Goal: Find specific page/section: Find specific page/section

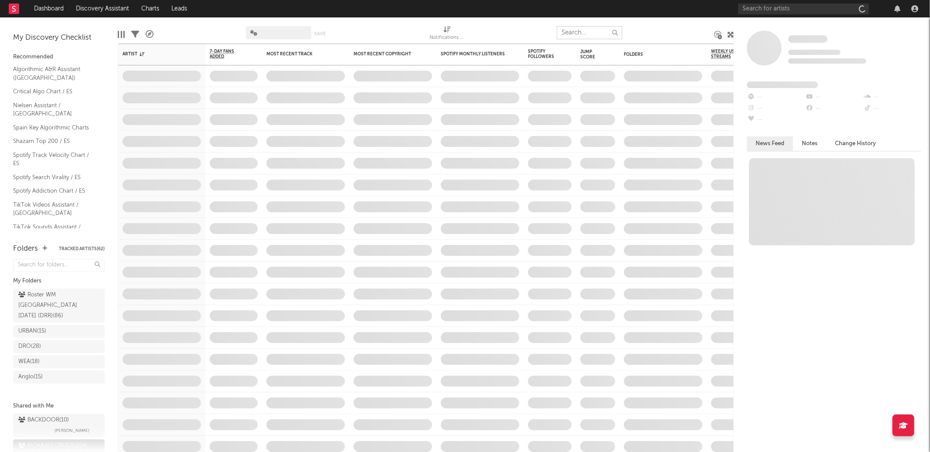
click at [590, 29] on input "text" at bounding box center [589, 32] width 65 height 13
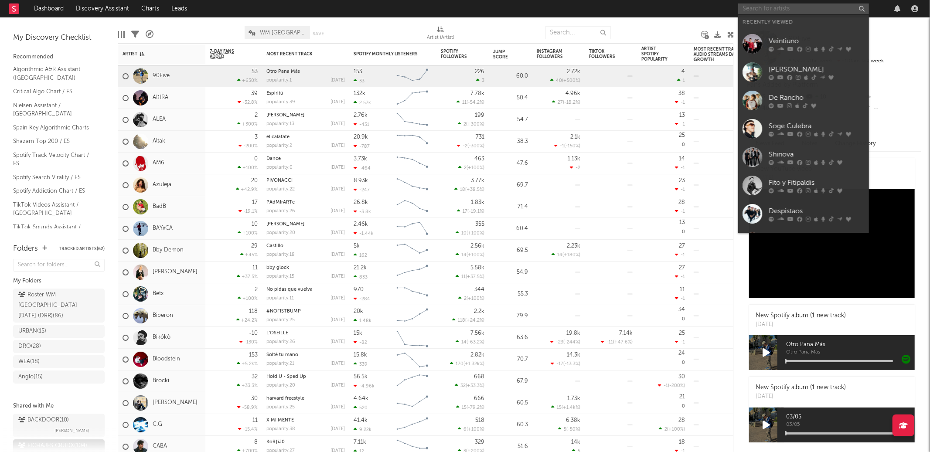
click at [789, 12] on input "text" at bounding box center [803, 8] width 131 height 11
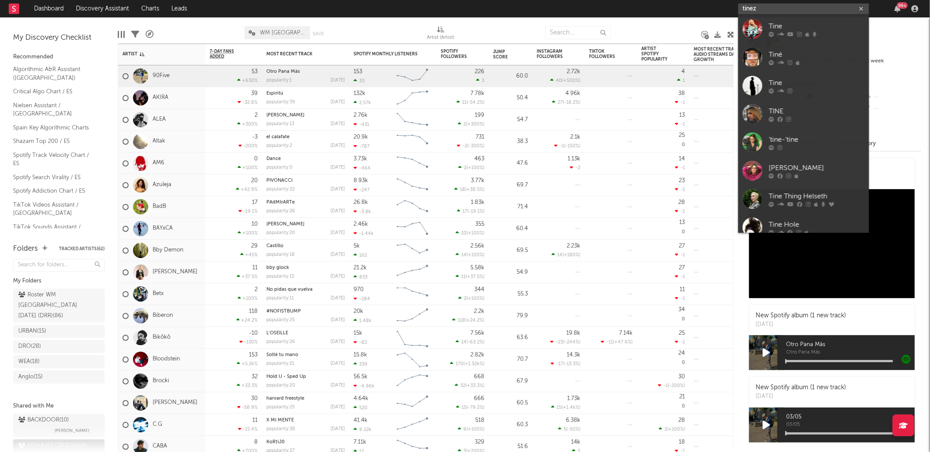
click at [766, 4] on input "tinez" at bounding box center [803, 8] width 131 height 11
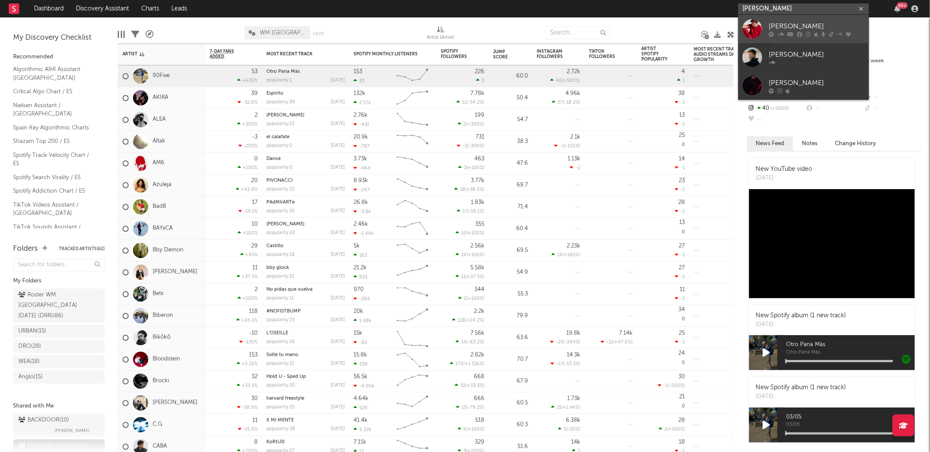
type input "[PERSON_NAME]"
click at [826, 28] on div "[PERSON_NAME]" at bounding box center [817, 26] width 96 height 10
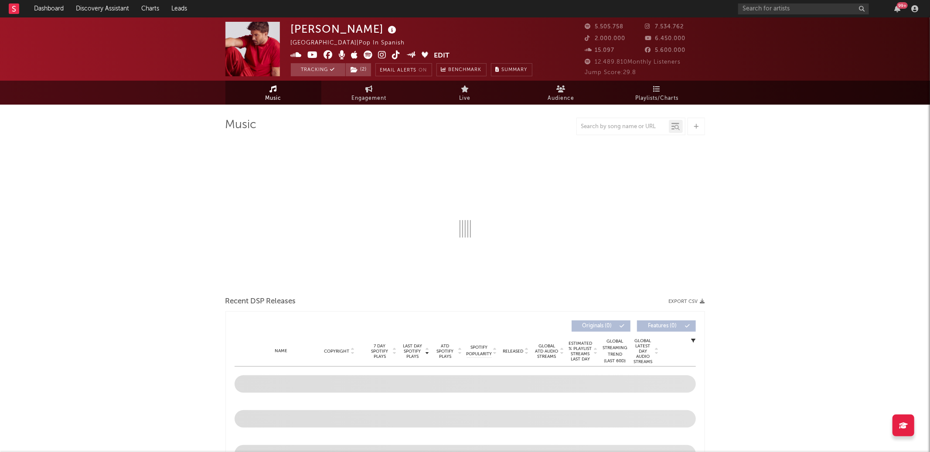
select select "6m"
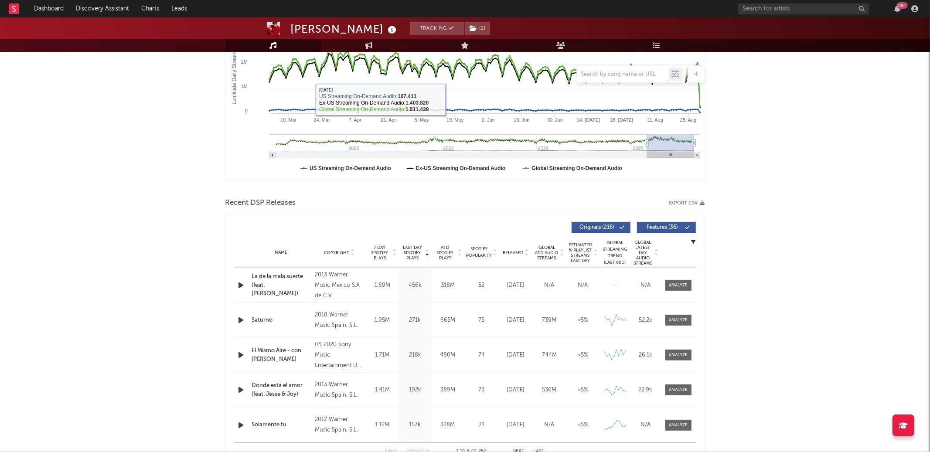
scroll to position [201, 0]
